Goal: Task Accomplishment & Management: Use online tool/utility

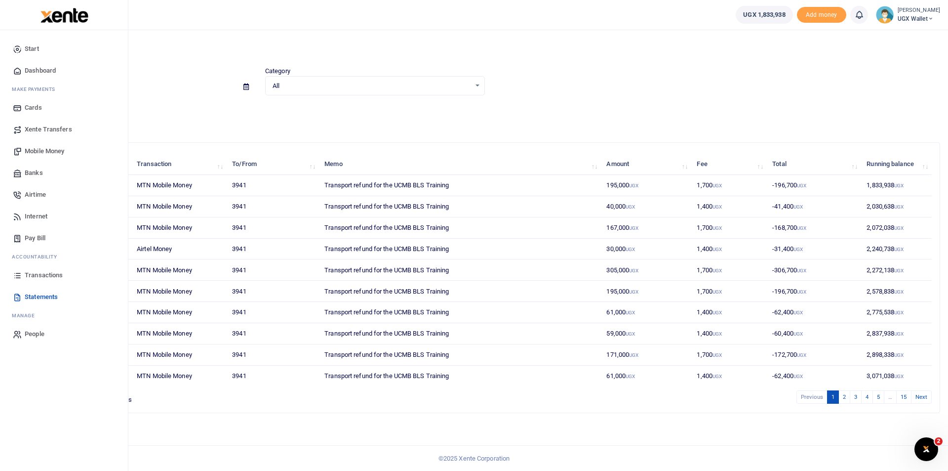
click at [53, 74] on span "Dashboard" at bounding box center [40, 71] width 31 height 10
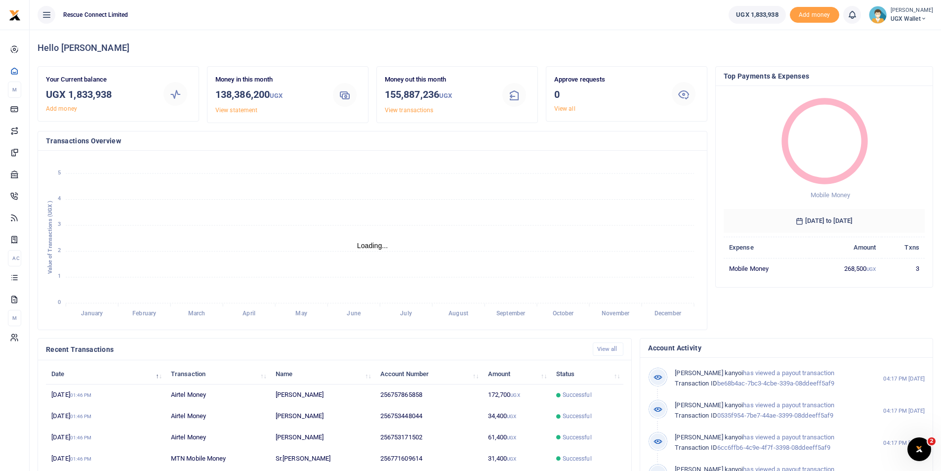
scroll to position [8, 8]
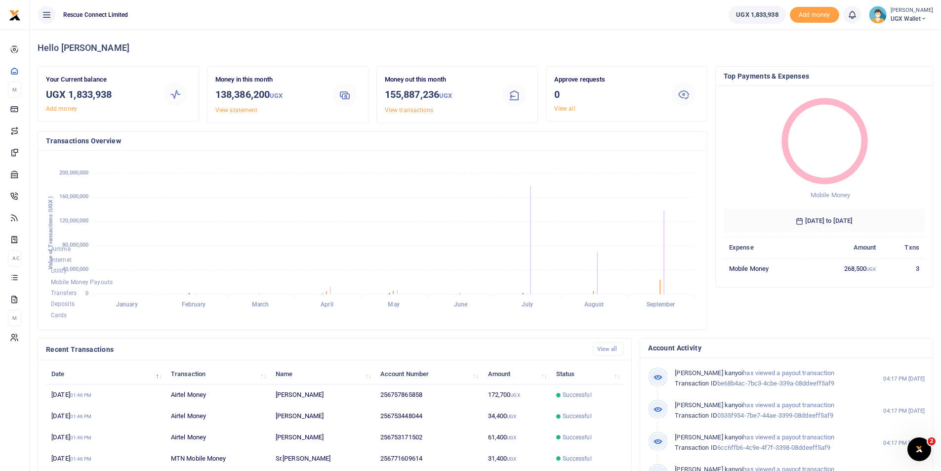
click at [310, 86] on div "Money in this month 138,386,200 UGX View statement" at bounding box center [268, 95] width 115 height 40
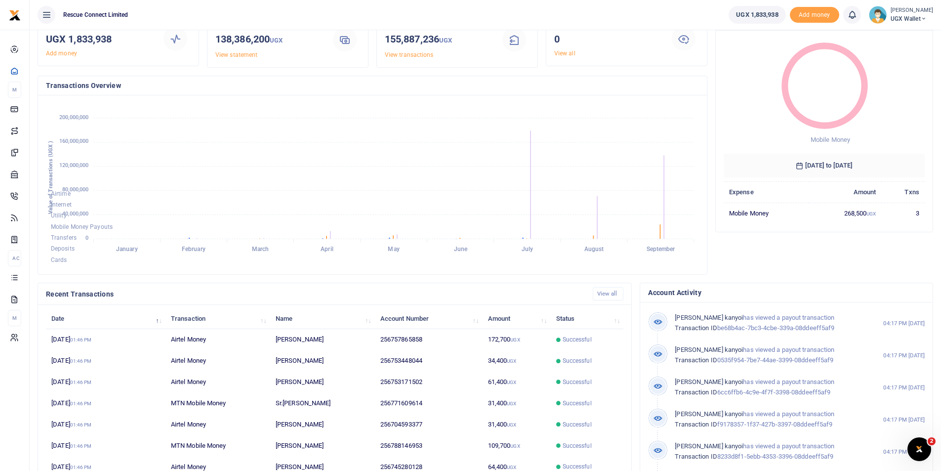
scroll to position [0, 0]
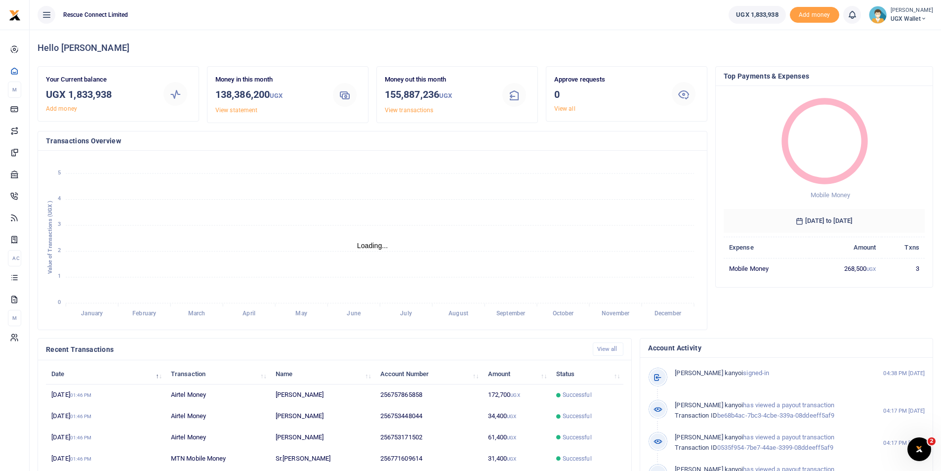
scroll to position [8, 8]
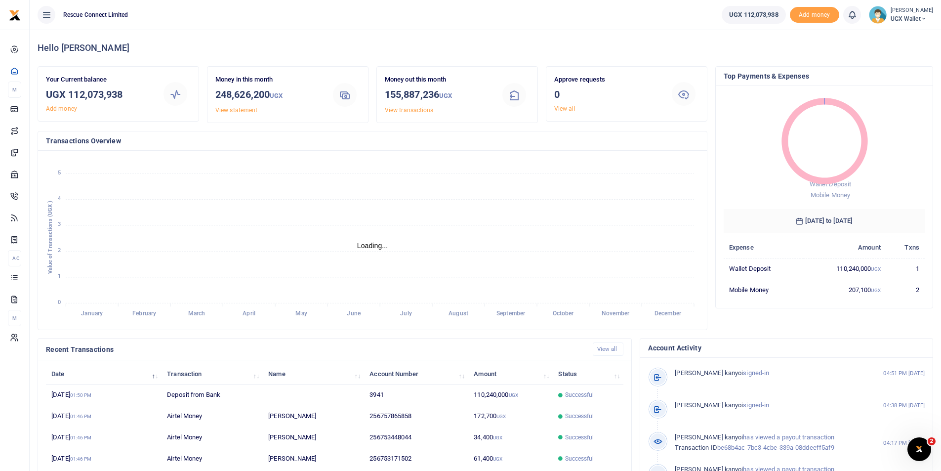
scroll to position [8, 8]
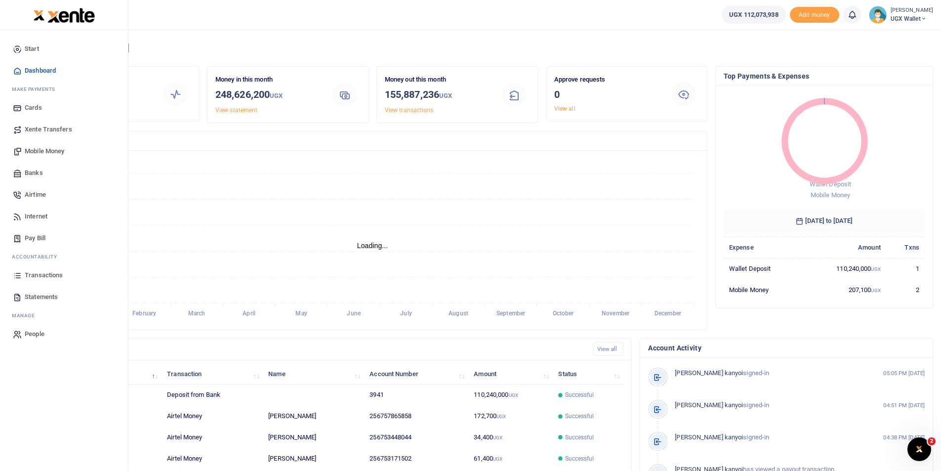
scroll to position [8, 8]
click at [38, 148] on span "Mobile Money" at bounding box center [45, 151] width 40 height 10
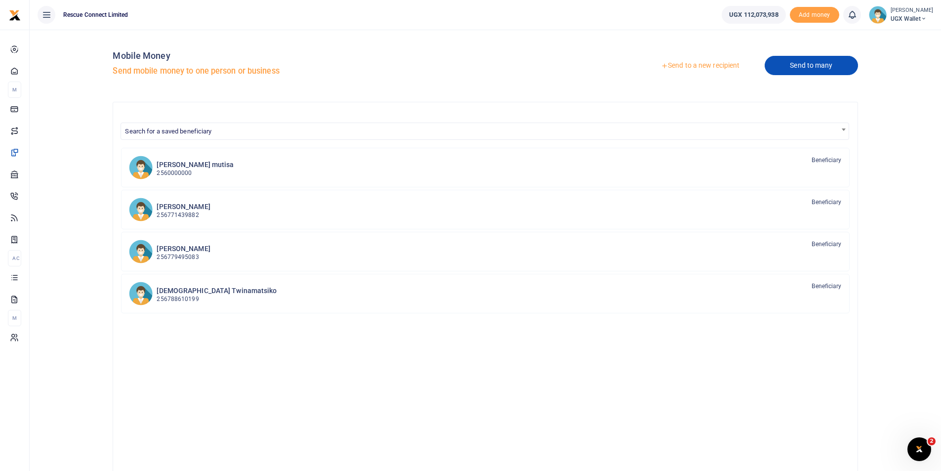
click at [791, 66] on link "Send to many" at bounding box center [811, 65] width 93 height 19
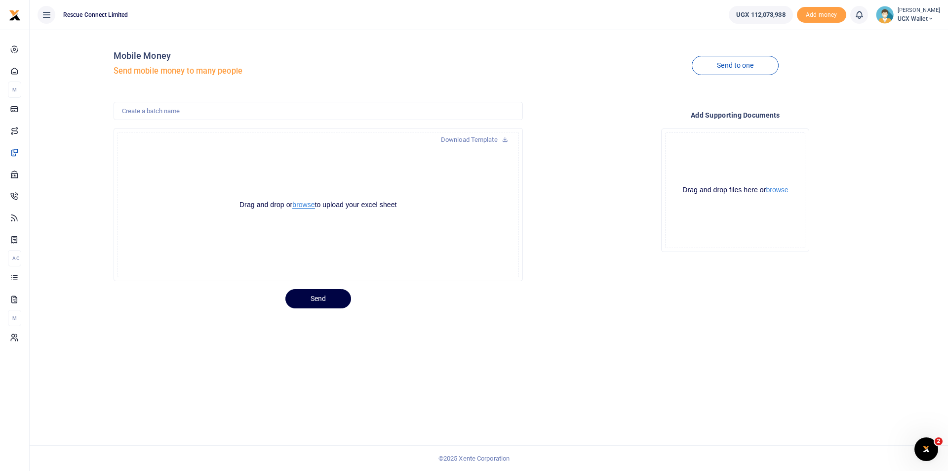
click at [309, 203] on button "browse" at bounding box center [303, 204] width 22 height 7
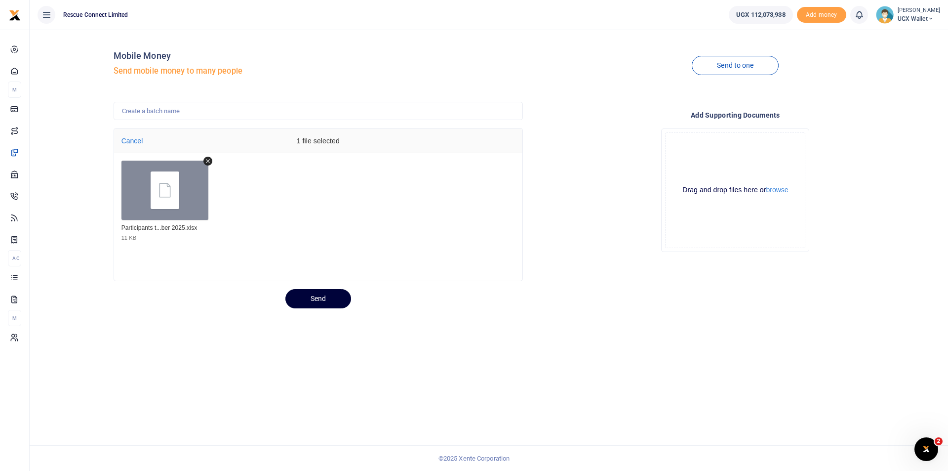
click at [313, 295] on button "Send" at bounding box center [318, 298] width 66 height 19
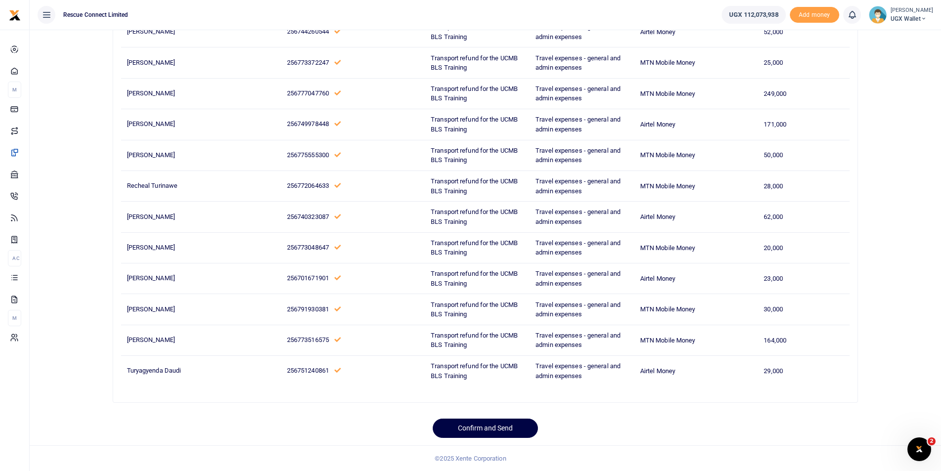
scroll to position [823, 0]
click at [466, 432] on button "Confirm and Send" at bounding box center [485, 427] width 105 height 19
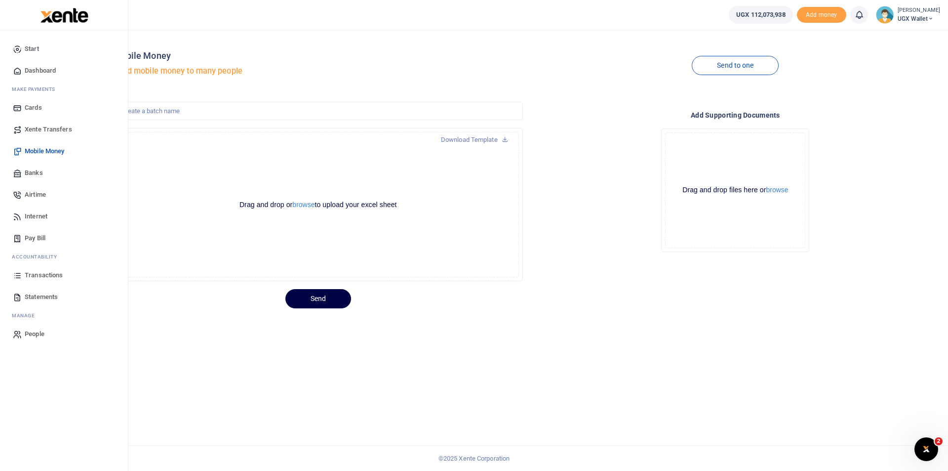
click at [38, 72] on span "Dashboard" at bounding box center [40, 71] width 31 height 10
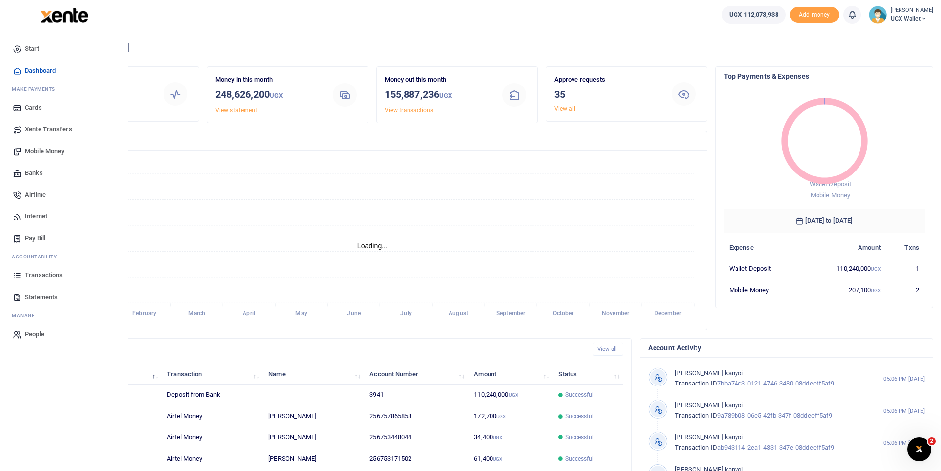
click at [39, 272] on span "Transactions" at bounding box center [44, 275] width 38 height 10
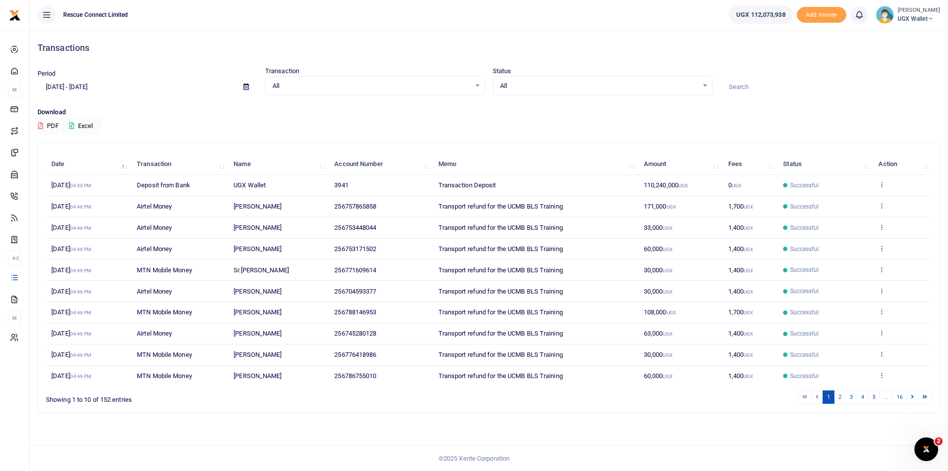
click at [86, 89] on input "[DATE] - [DATE]" at bounding box center [137, 87] width 198 height 17
click at [62, 108] on li "[DATE]" at bounding box center [72, 106] width 69 height 15
type input "09/23/2025 - 09/23/2025"
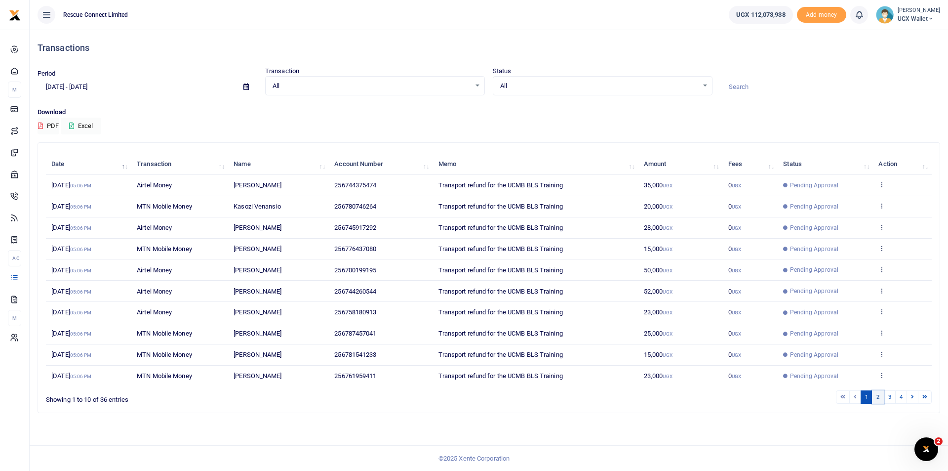
click at [880, 396] on link "2" at bounding box center [878, 396] width 12 height 13
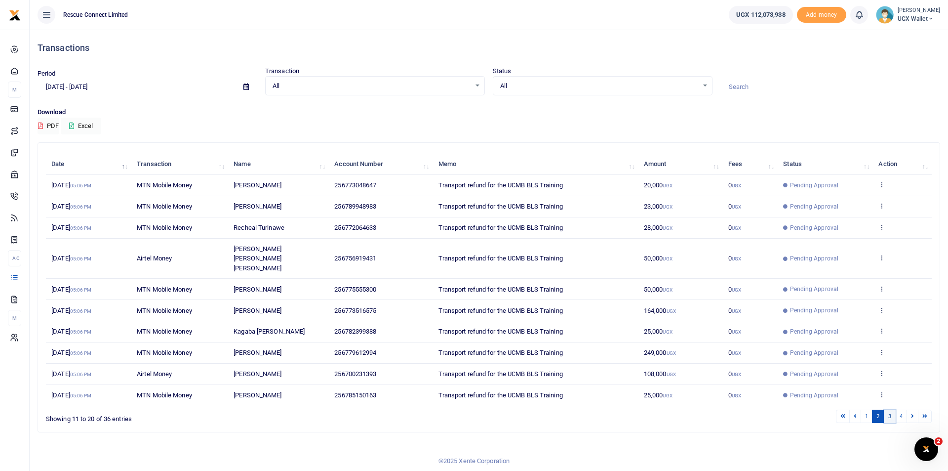
click at [887, 409] on link "3" at bounding box center [890, 415] width 12 height 13
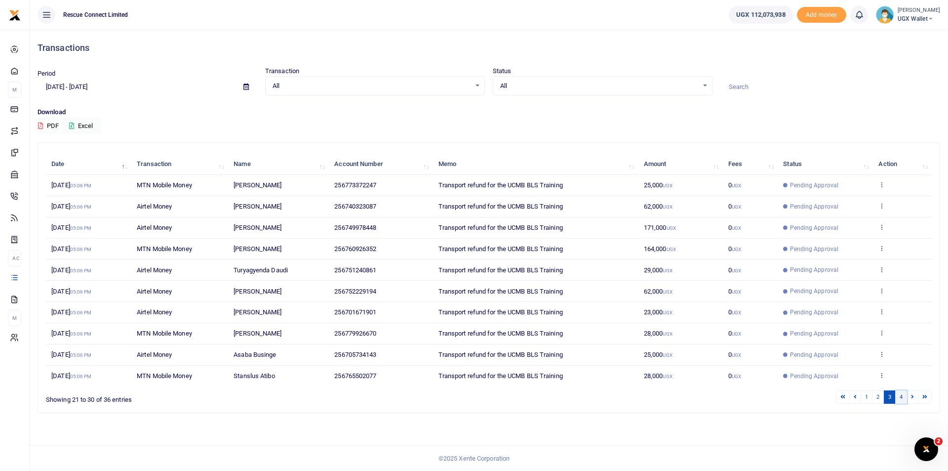
click at [897, 397] on link "4" at bounding box center [902, 396] width 12 height 13
